Goal: Navigation & Orientation: Find specific page/section

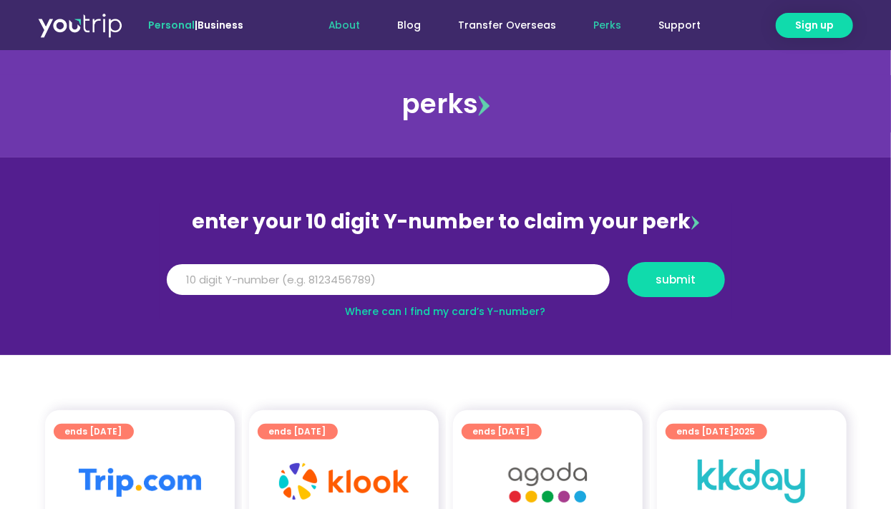
click at [369, 29] on link "About" at bounding box center [344, 25] width 69 height 26
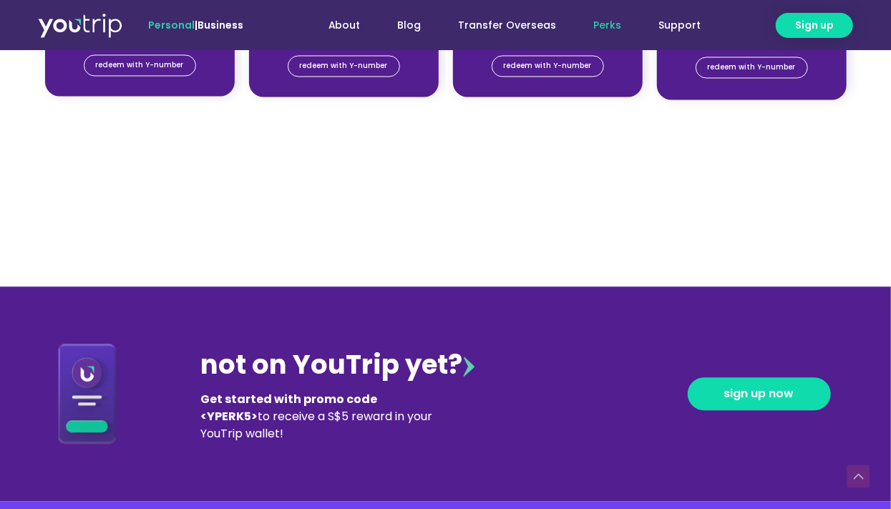
scroll to position [1447, 0]
